Goal: Information Seeking & Learning: Find specific fact

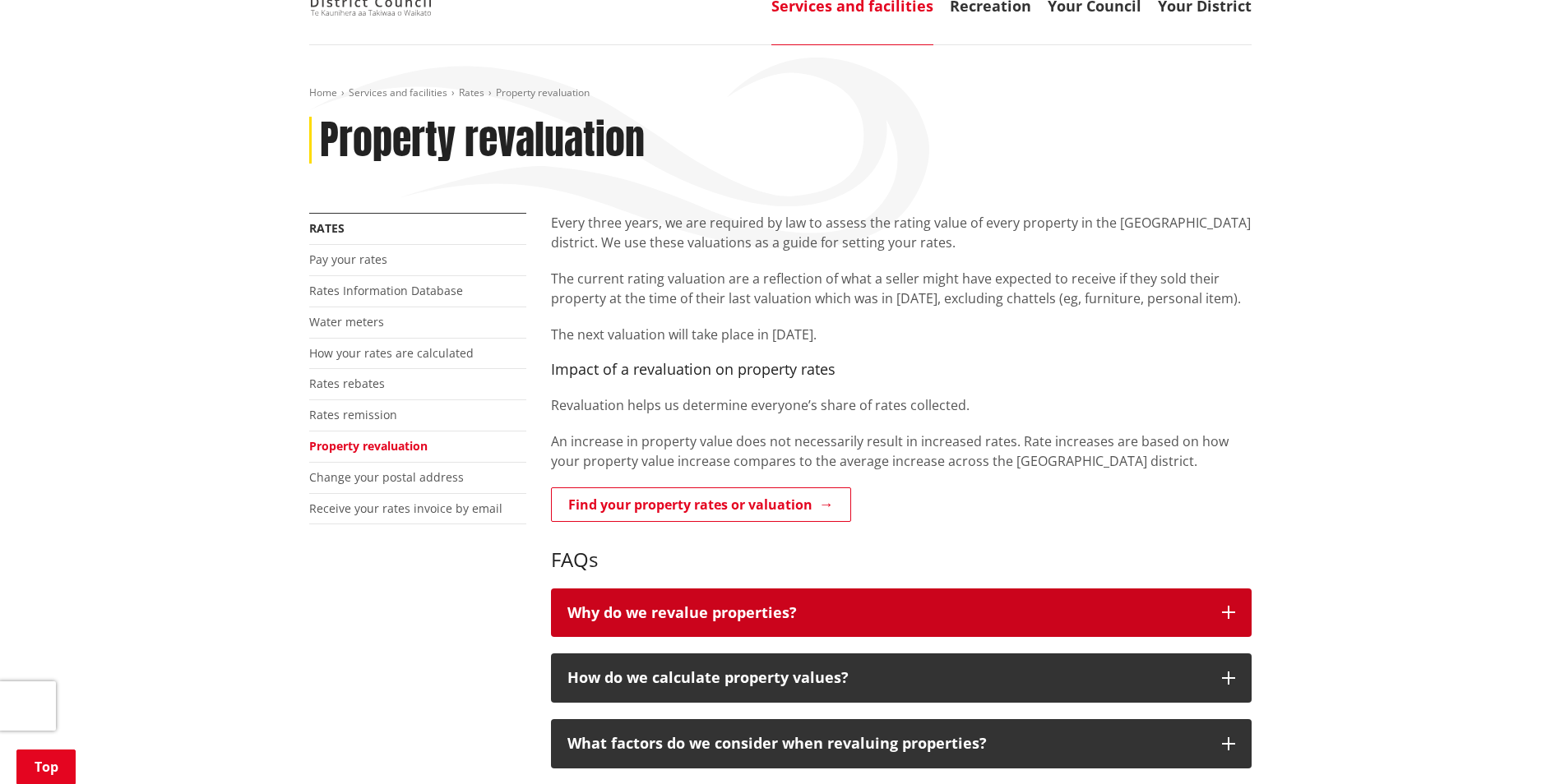
scroll to position [329, 0]
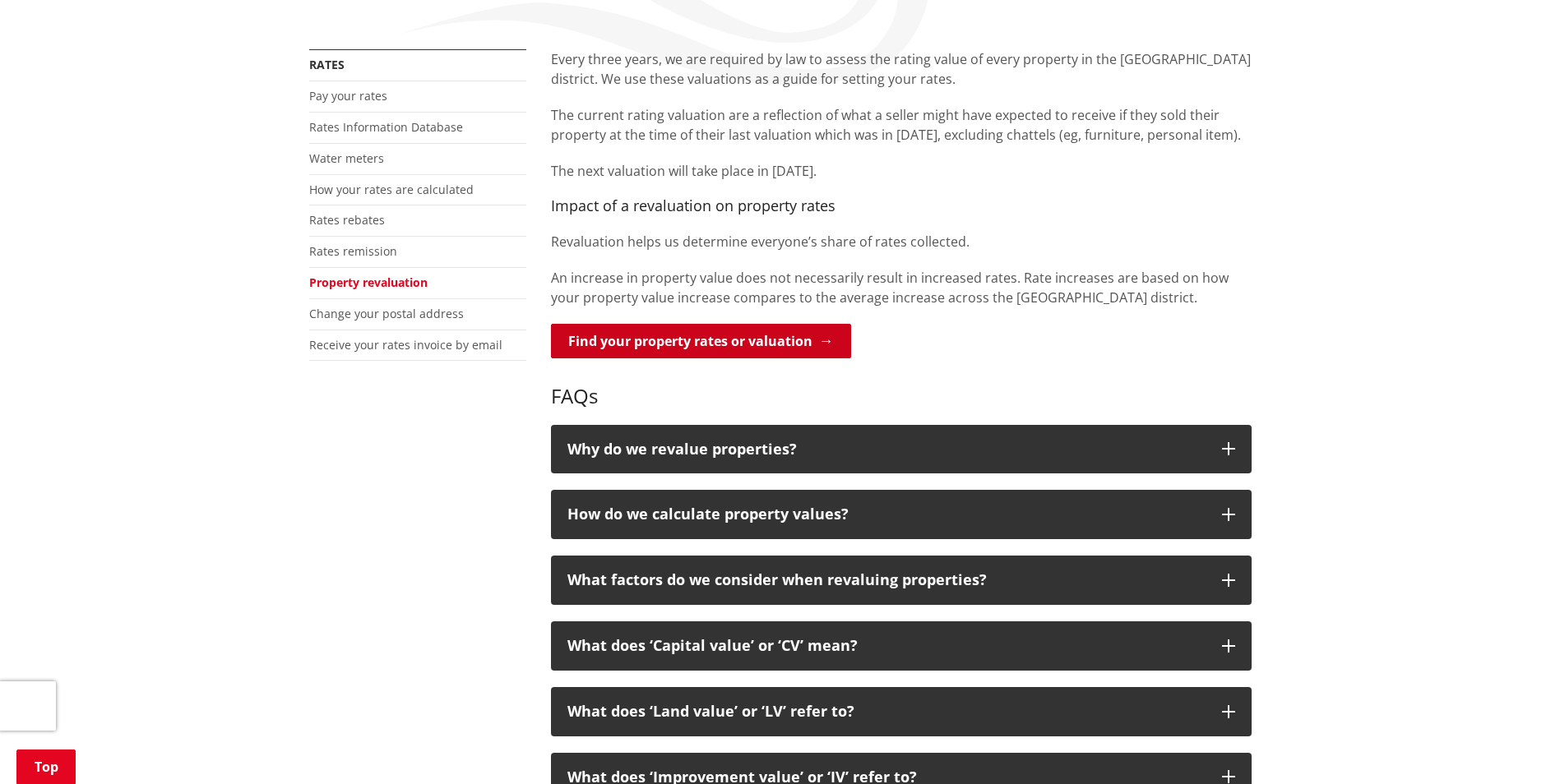
click at [804, 343] on link "Find your property rates or valuation" at bounding box center [701, 341] width 300 height 35
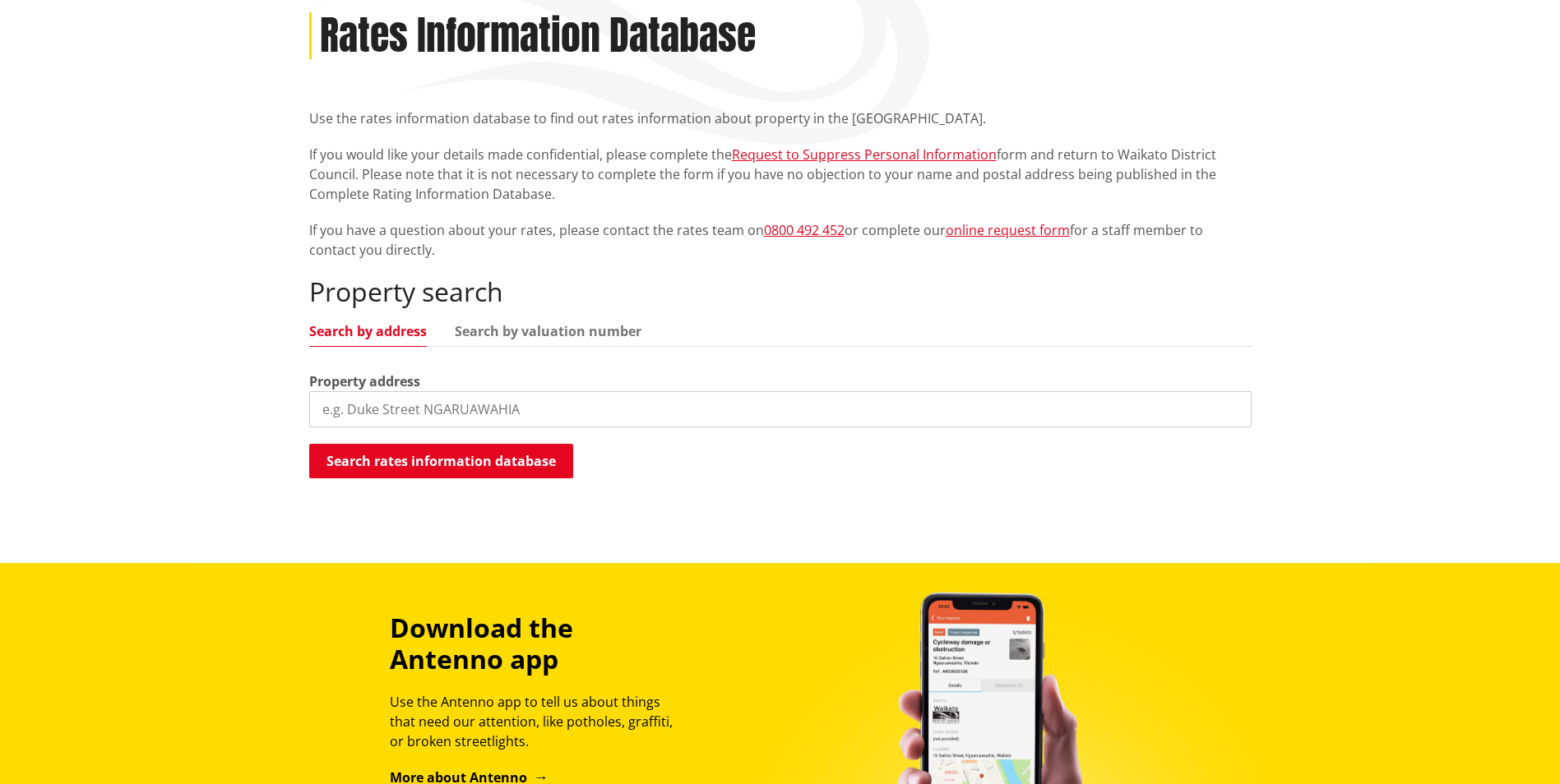
scroll to position [411, 0]
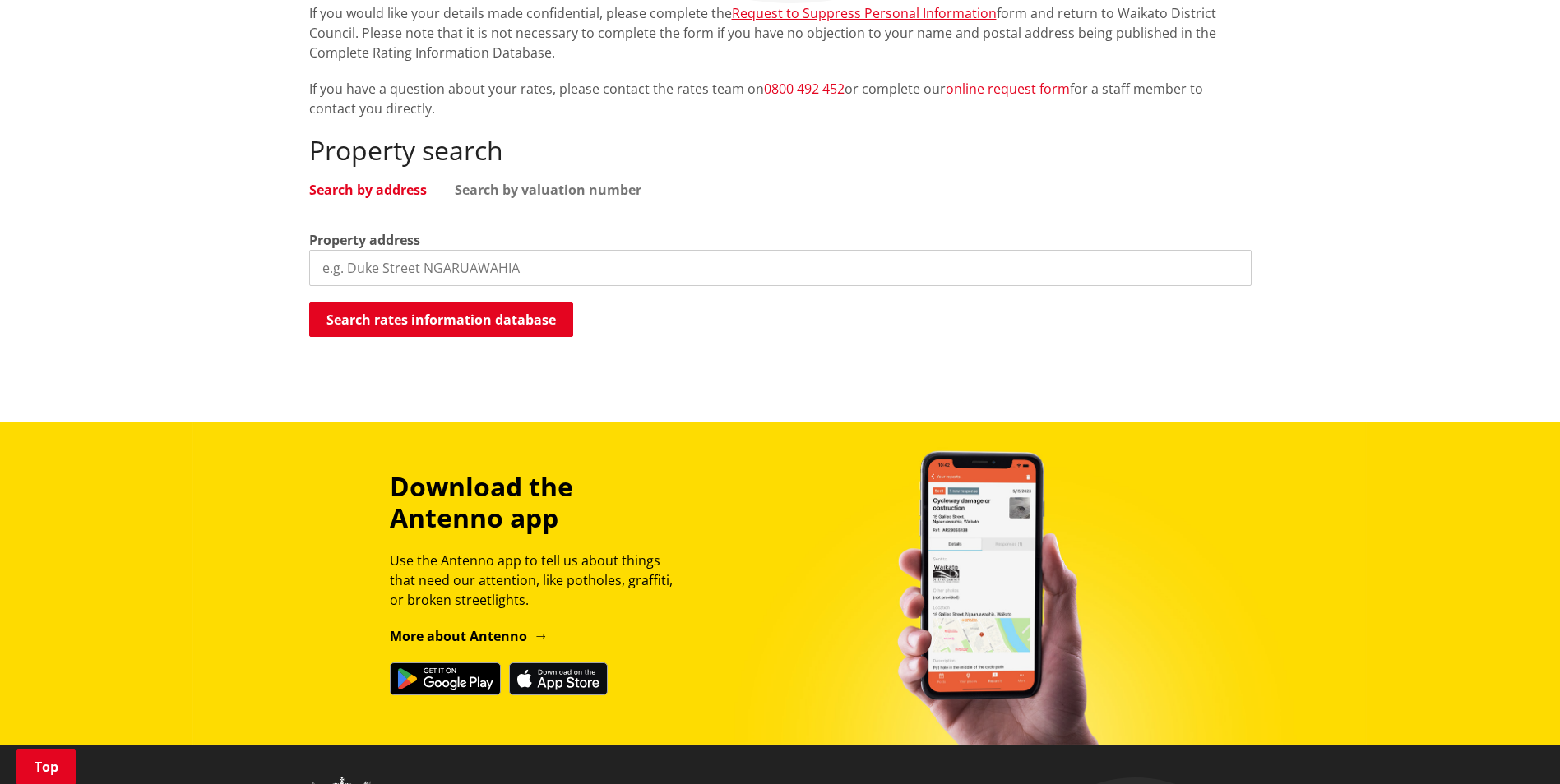
click at [380, 262] on input "search" at bounding box center [780, 268] width 942 height 36
click at [493, 263] on input "search" at bounding box center [780, 268] width 942 height 36
paste input "21 College Drive Rd 1 Gordonton 3791 ·"
type input "21 College Drive"
click at [441, 322] on button "Search rates information database" at bounding box center [441, 319] width 264 height 35
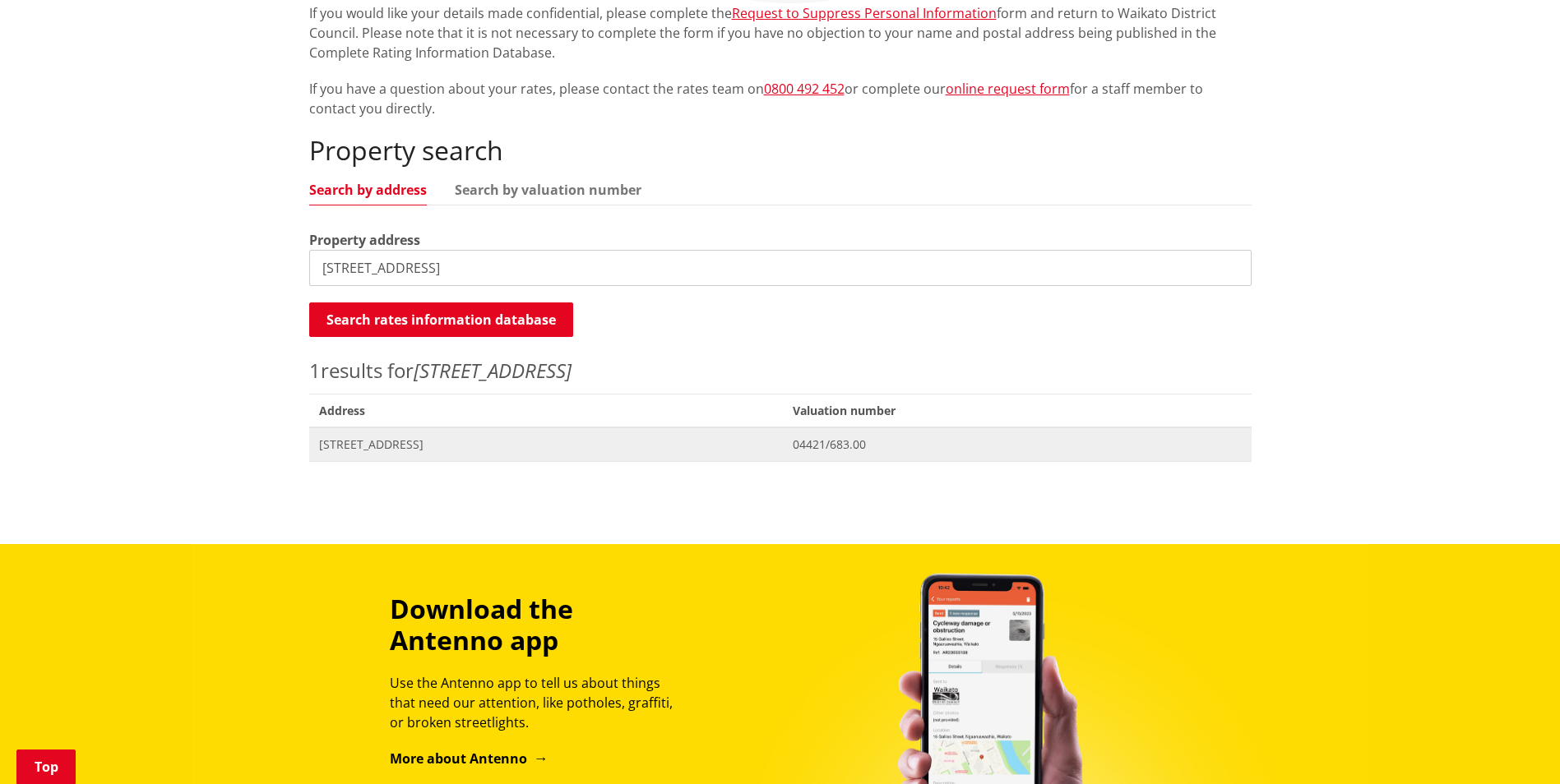
click at [448, 445] on span "[STREET_ADDRESS]" at bounding box center [546, 444] width 455 height 17
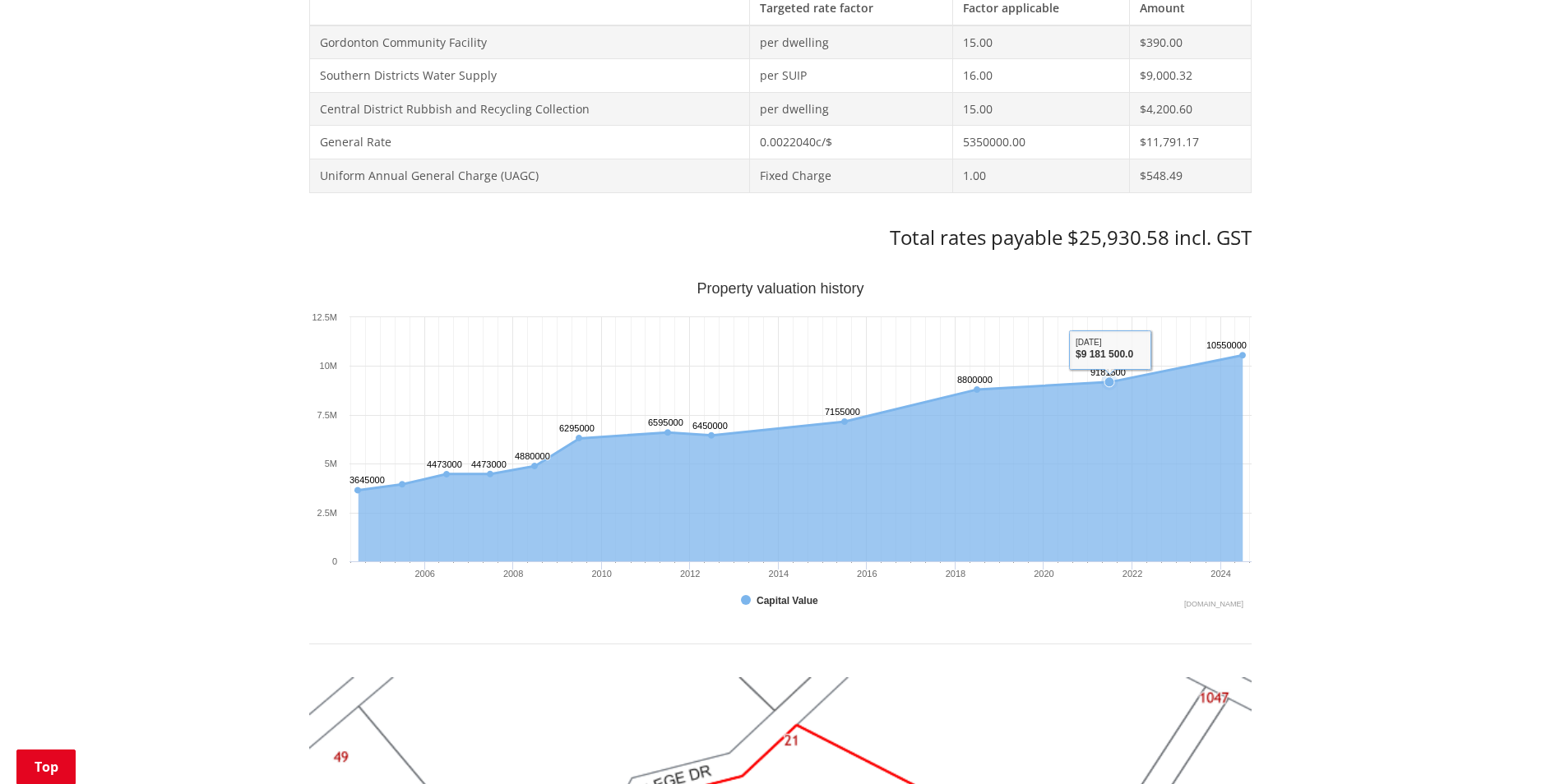
scroll to position [739, 0]
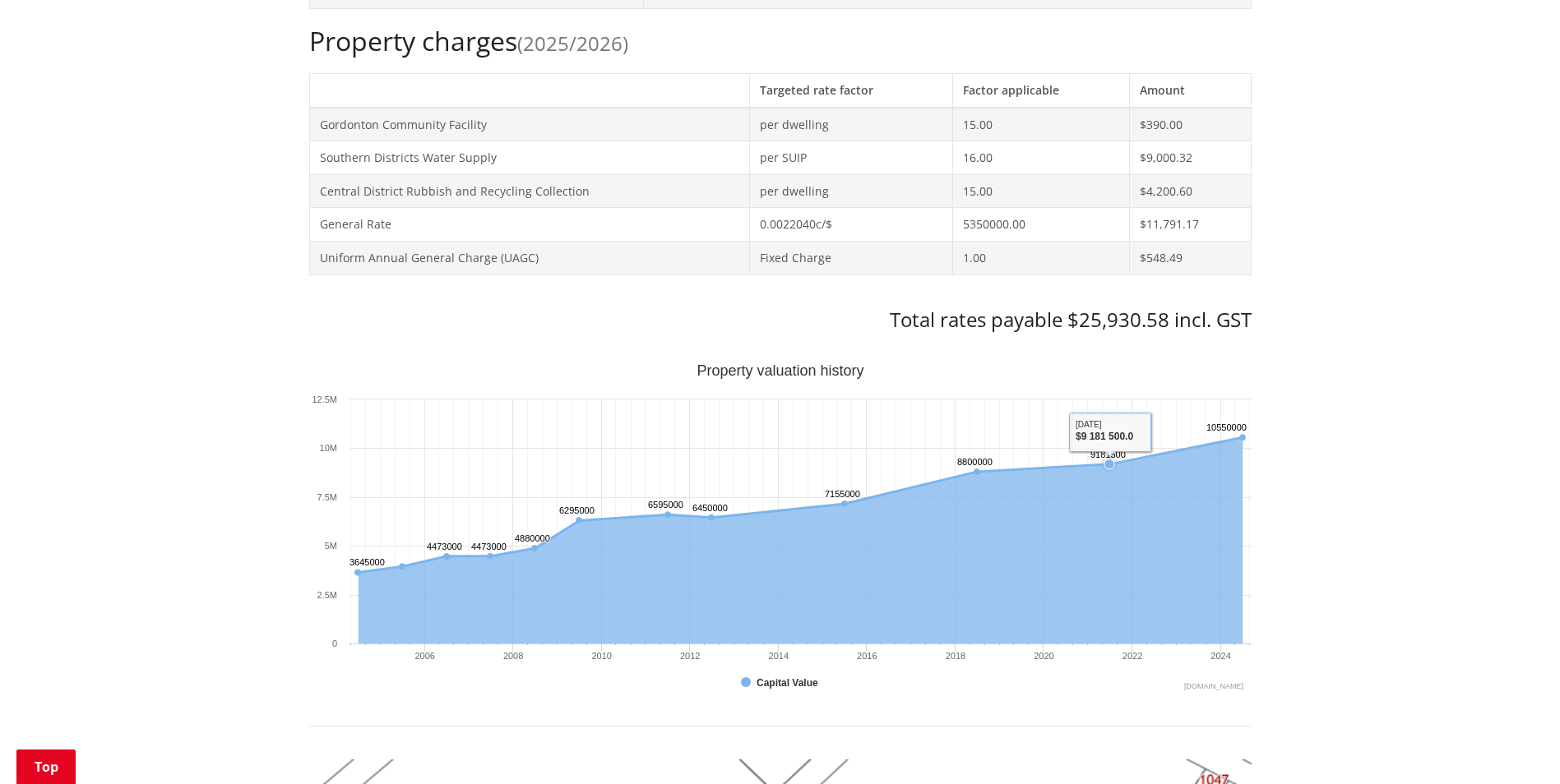
click at [1110, 460] on text "9181500 ​ 9181500" at bounding box center [1109, 455] width 36 height 10
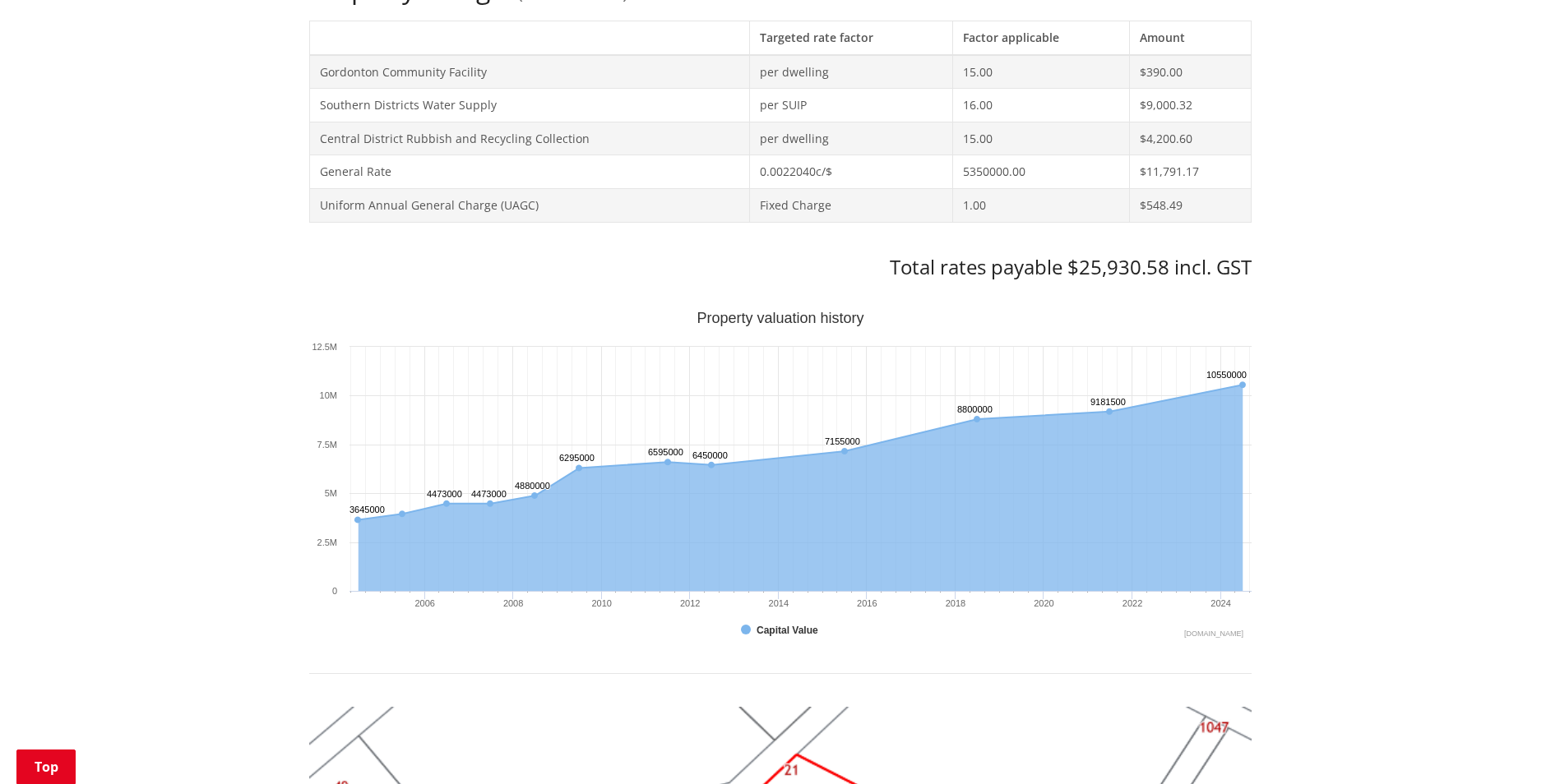
scroll to position [822, 0]
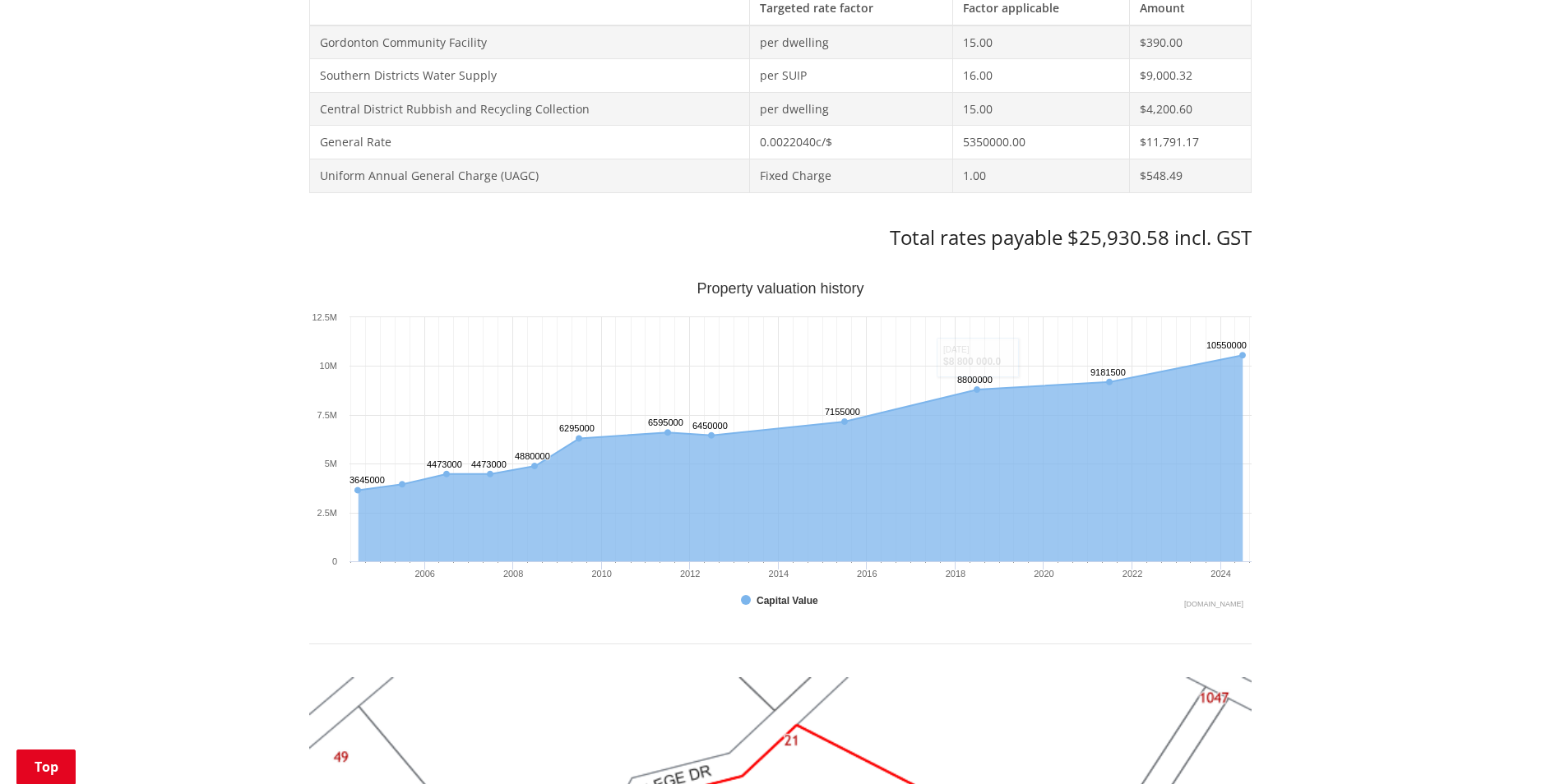
click at [1042, 564] on rect "Interactive chart" at bounding box center [780, 446] width 942 height 329
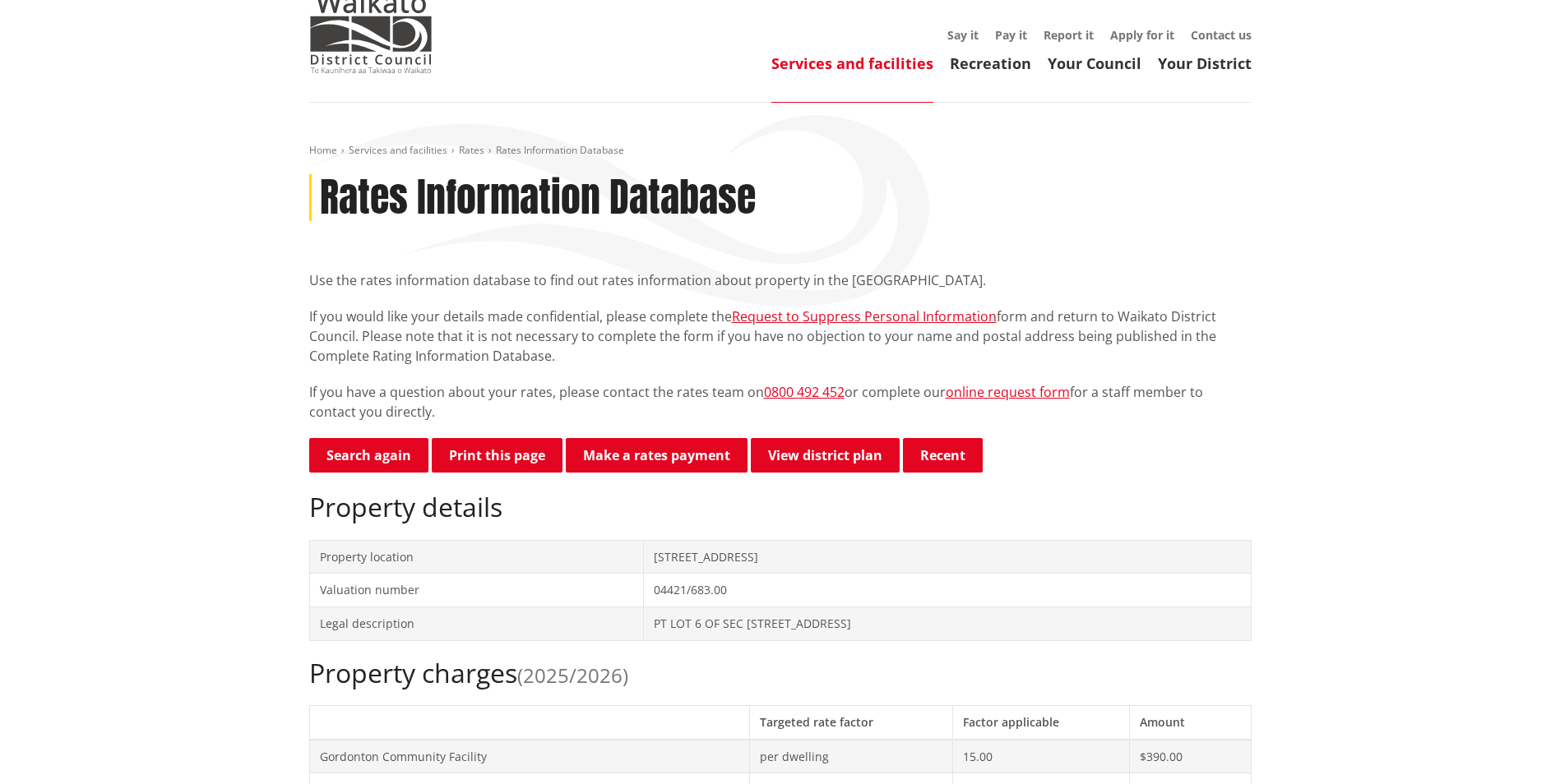
scroll to position [0, 0]
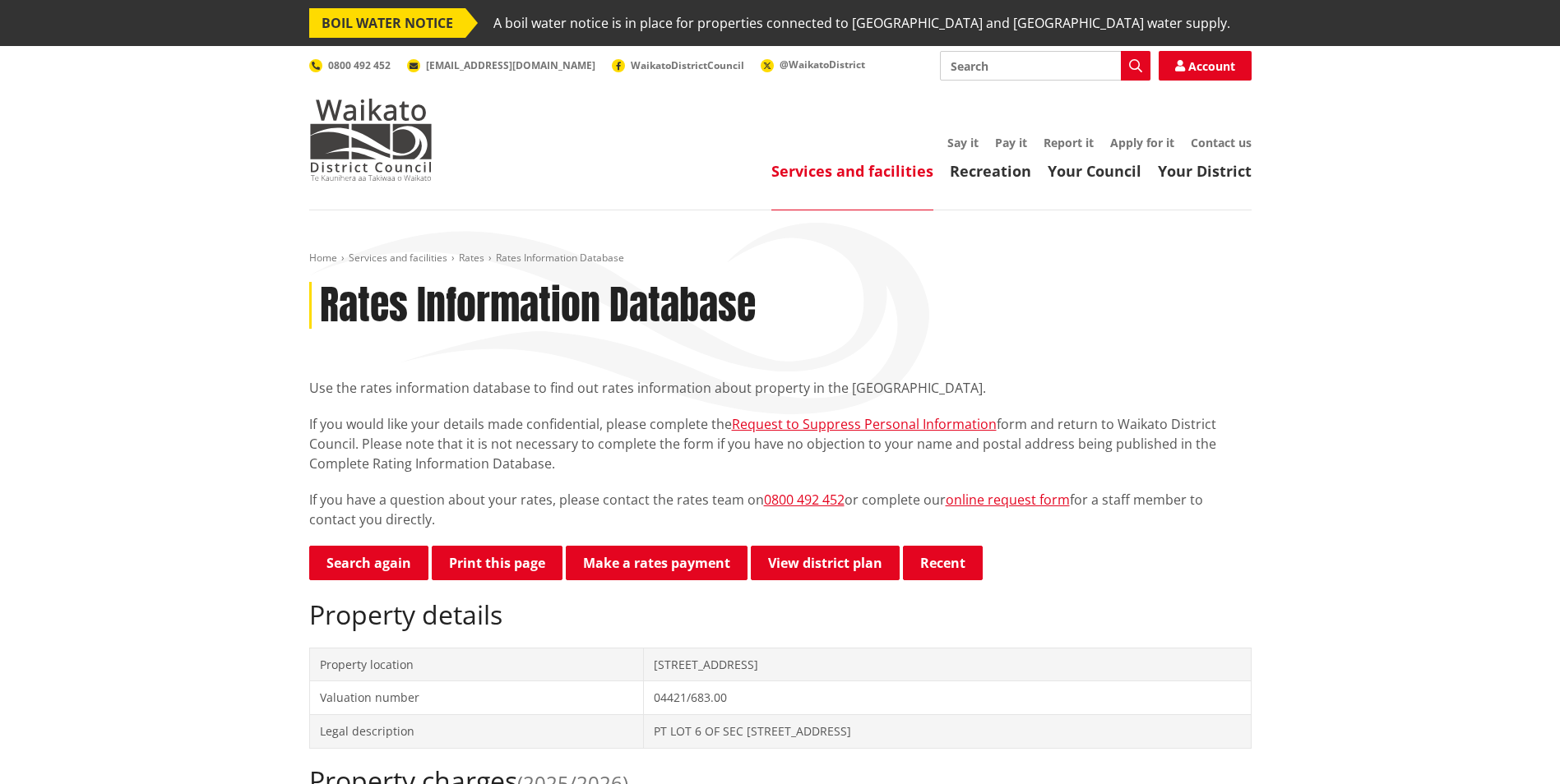
click at [1517, 201] on header "Toggle search Toggle navigation Services and facilities Recreation Your Council…" at bounding box center [780, 128] width 1560 height 165
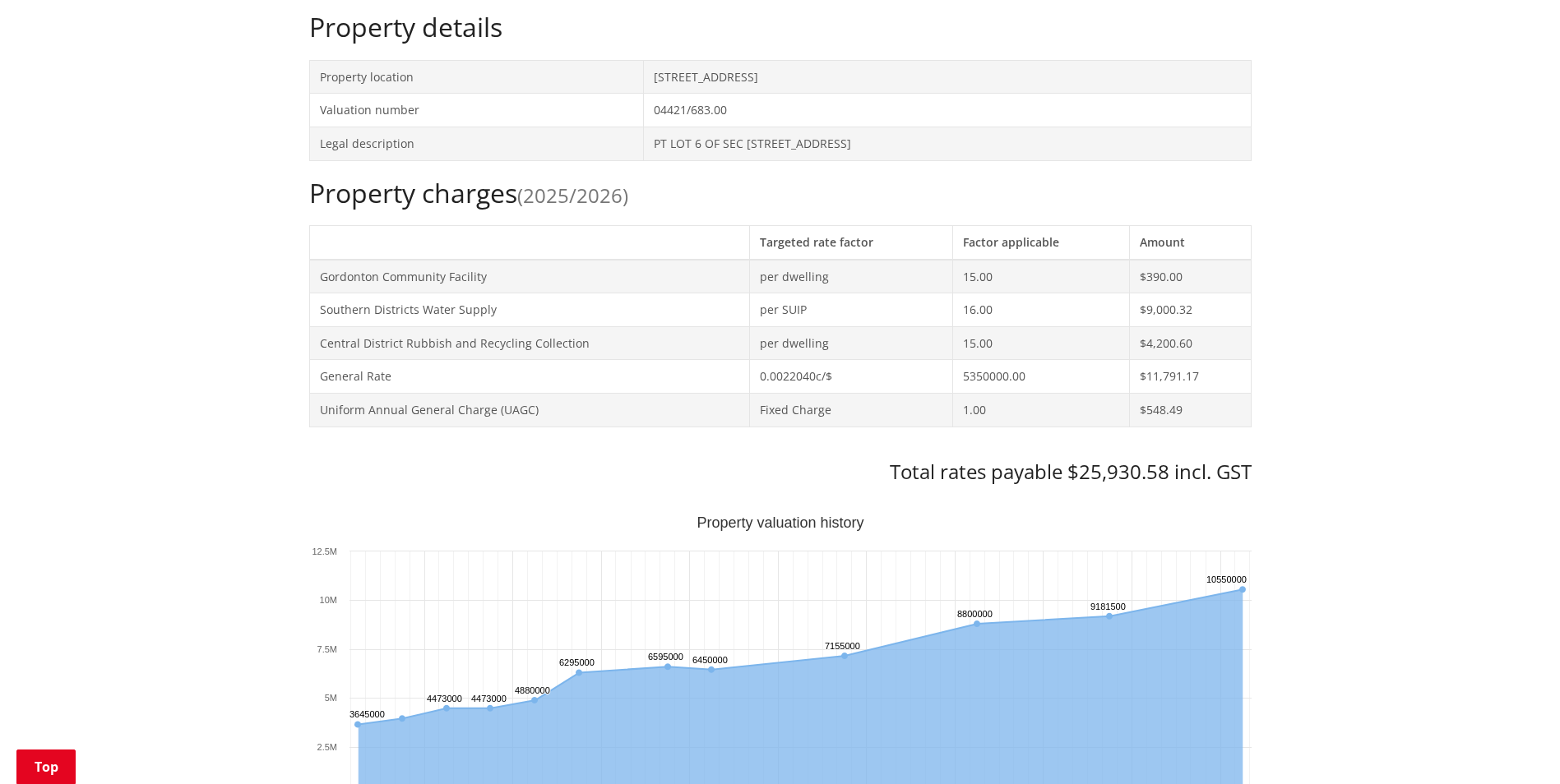
scroll to position [822, 0]
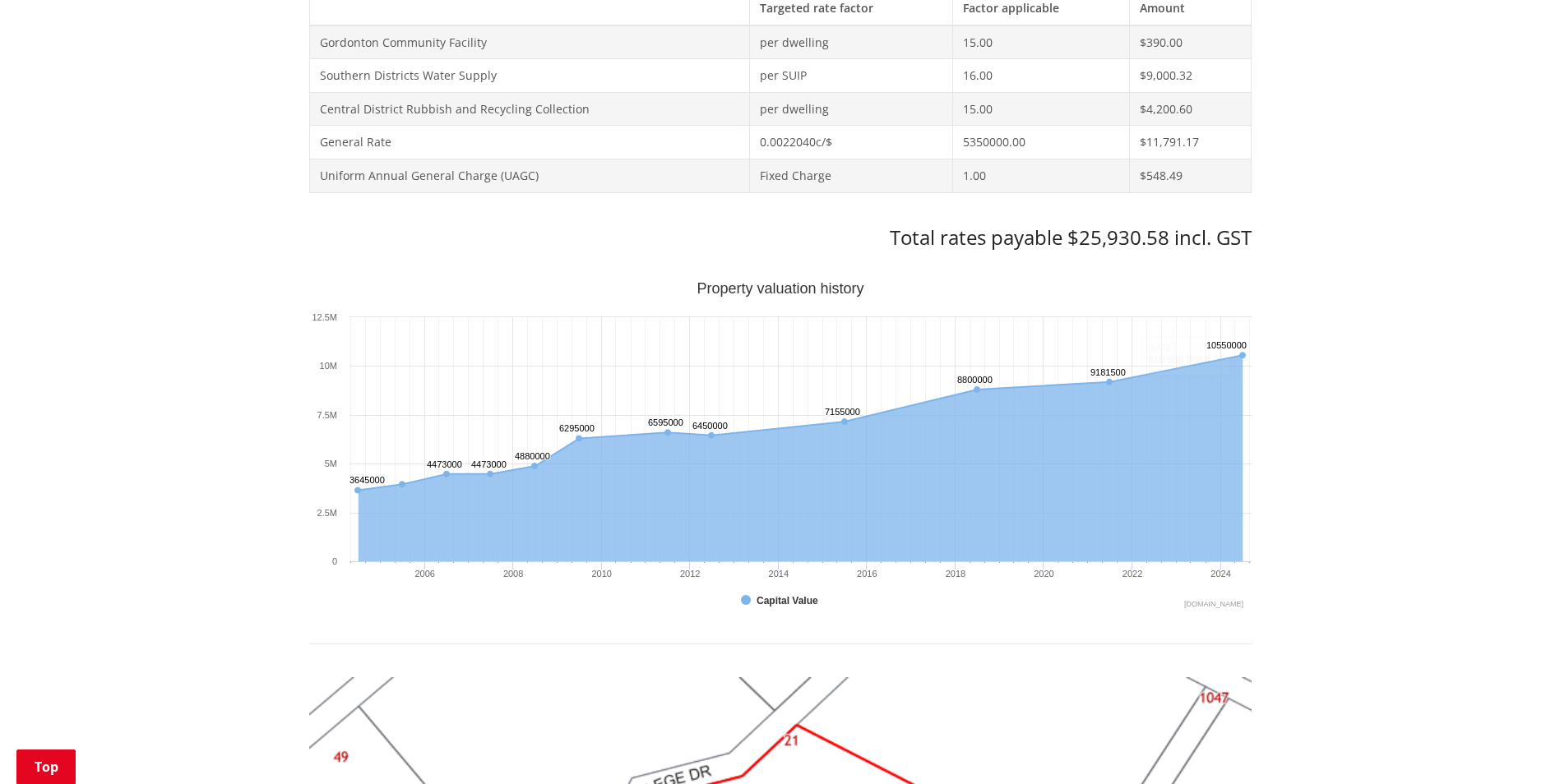
click at [1457, 354] on div "Home Services and facilities Rates Rates Information Database Rates Information…" at bounding box center [780, 490] width 1560 height 2203
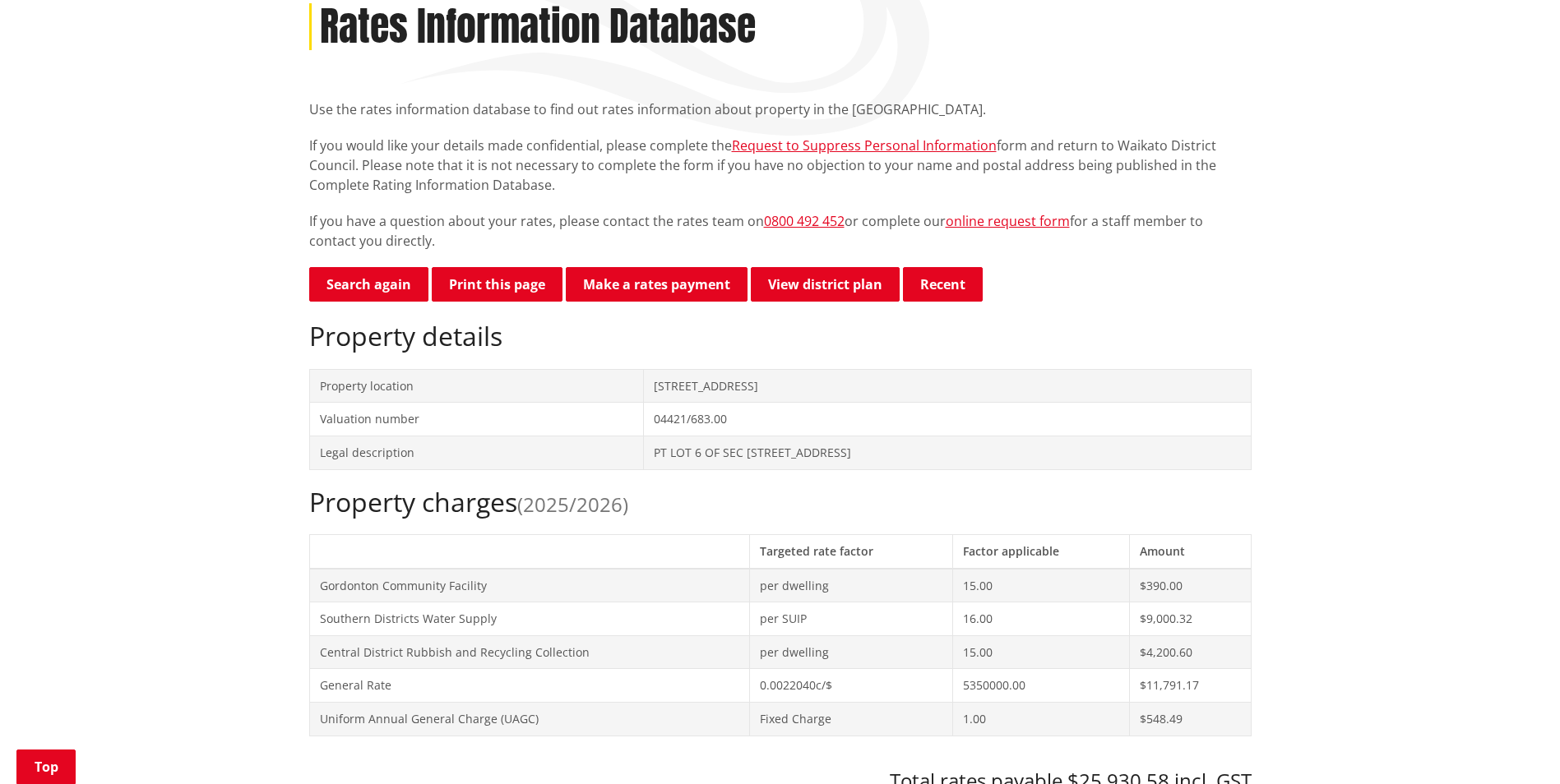
scroll to position [247, 0]
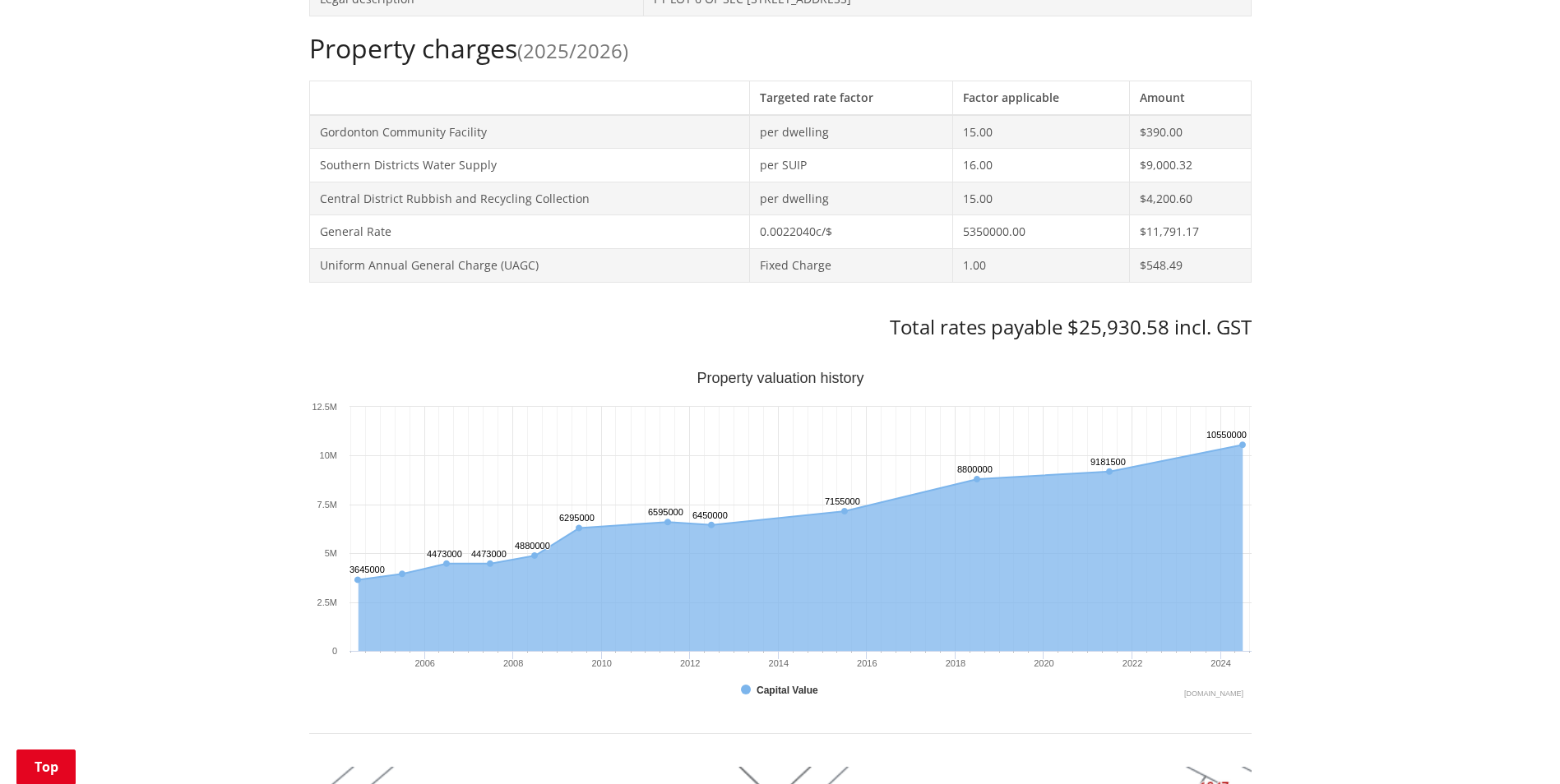
scroll to position [739, 0]
